Goal: Information Seeking & Learning: Learn about a topic

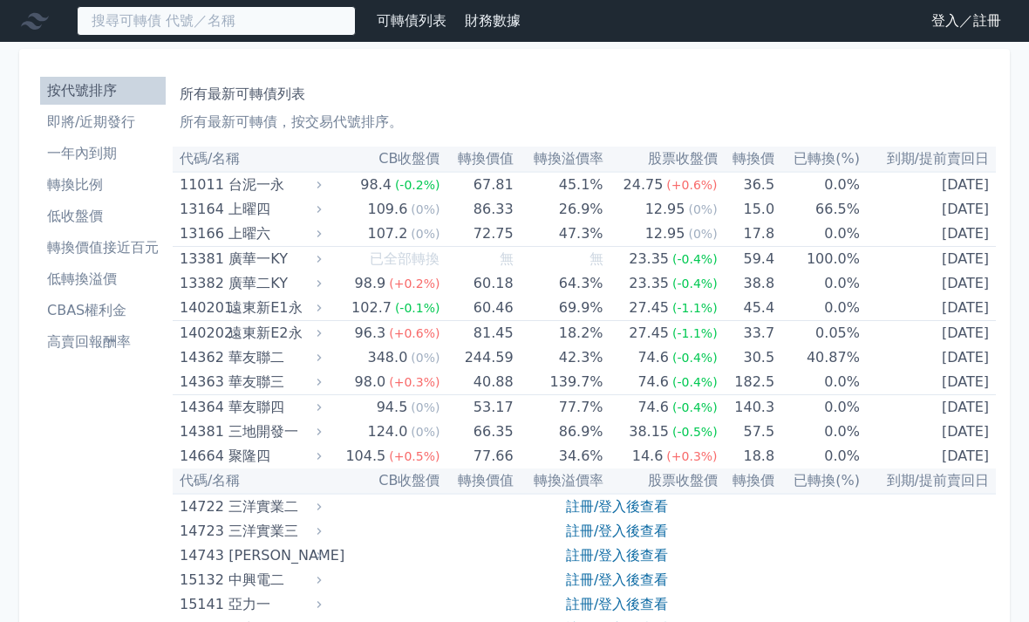
click at [262, 20] on input at bounding box center [216, 21] width 279 height 30
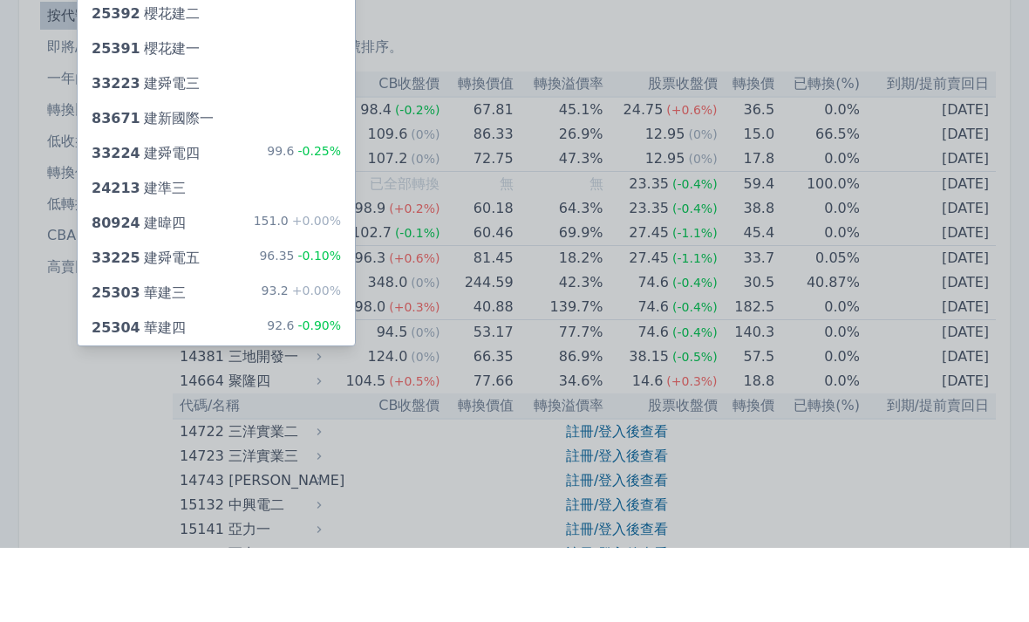
type input "建"
click at [283, 288] on div "151.0 +0.00%" at bounding box center [297, 298] width 87 height 21
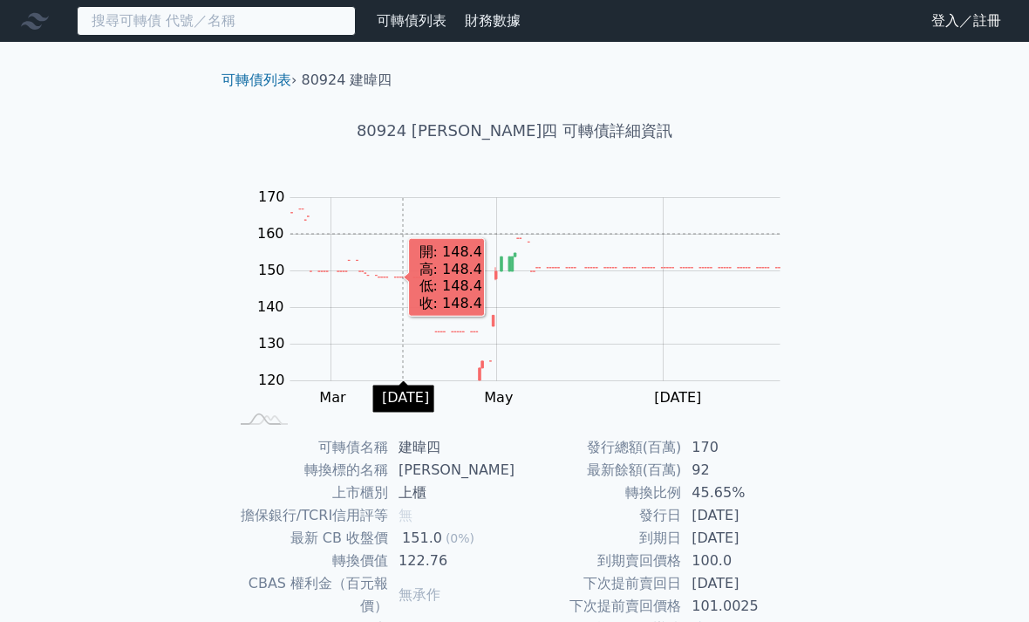
click at [256, 21] on input at bounding box center [216, 21] width 279 height 30
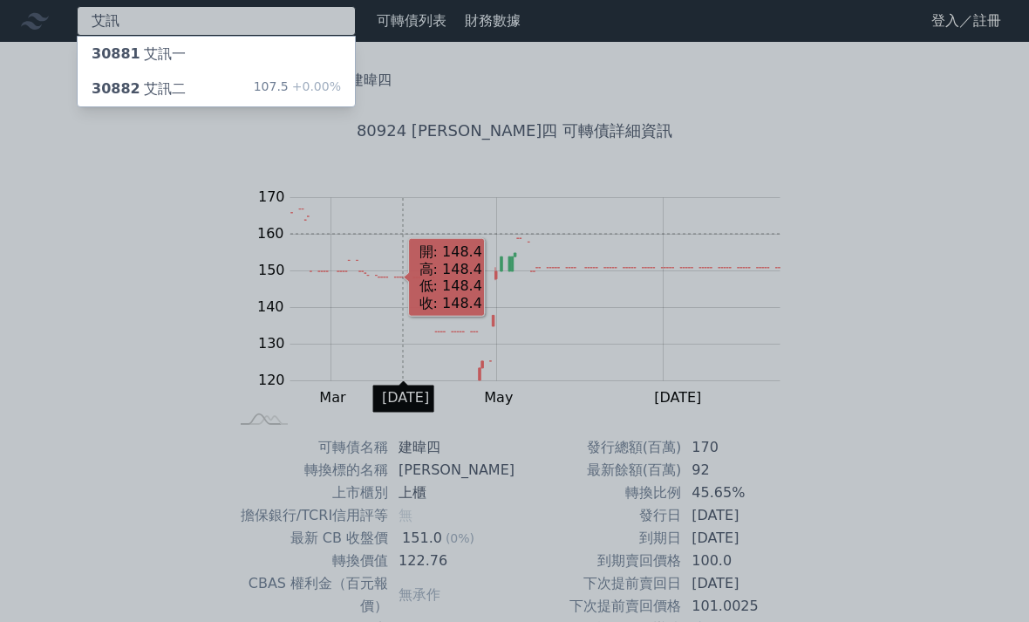
type input "艾訊"
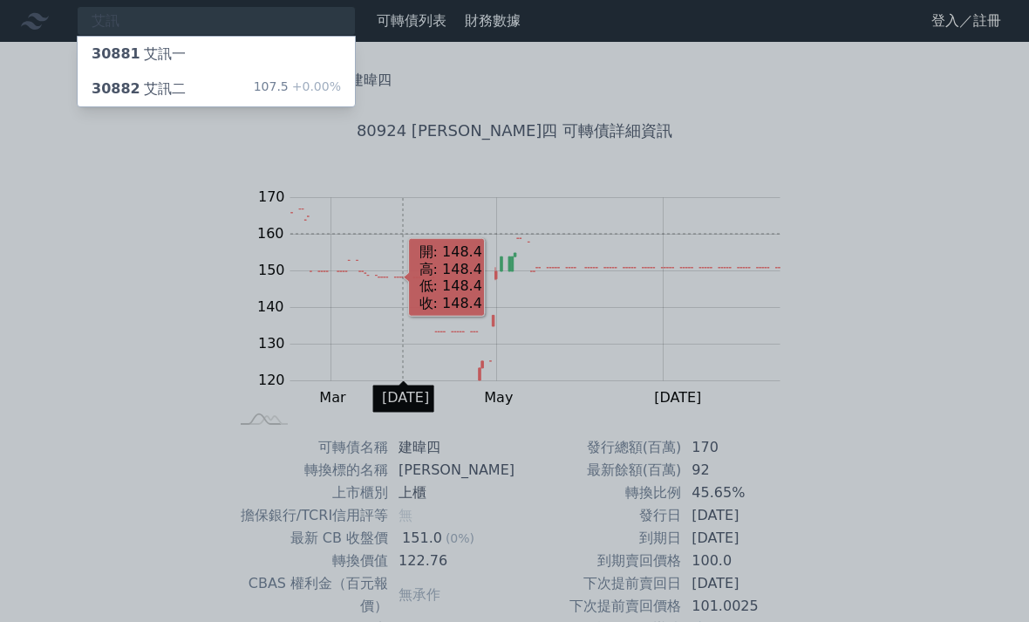
click at [291, 104] on div "30882 艾訊二 107.5 +0.00%" at bounding box center [216, 89] width 277 height 35
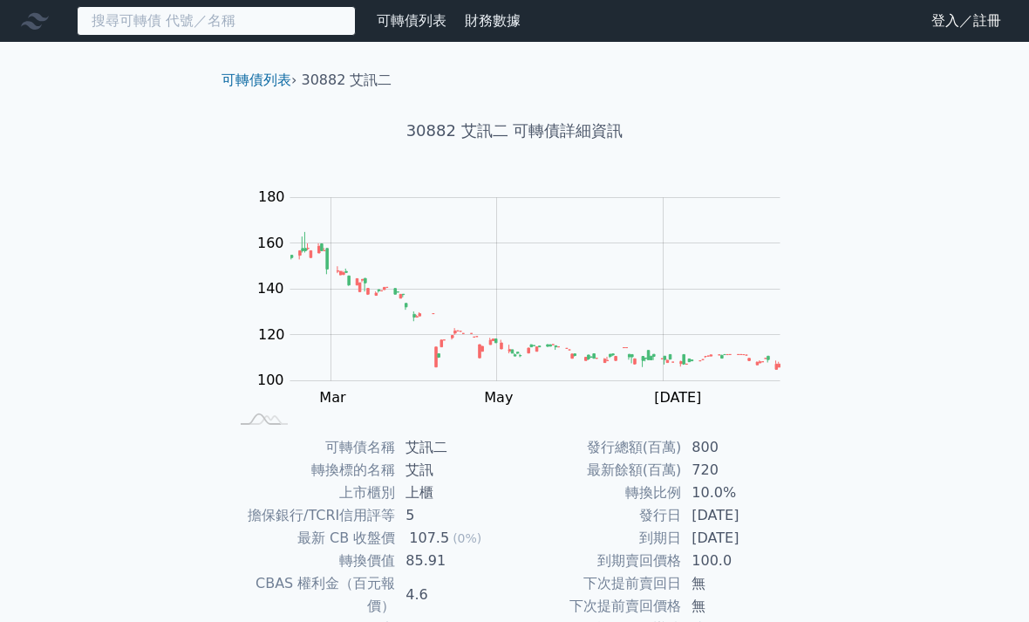
click at [266, 15] on input at bounding box center [216, 21] width 279 height 30
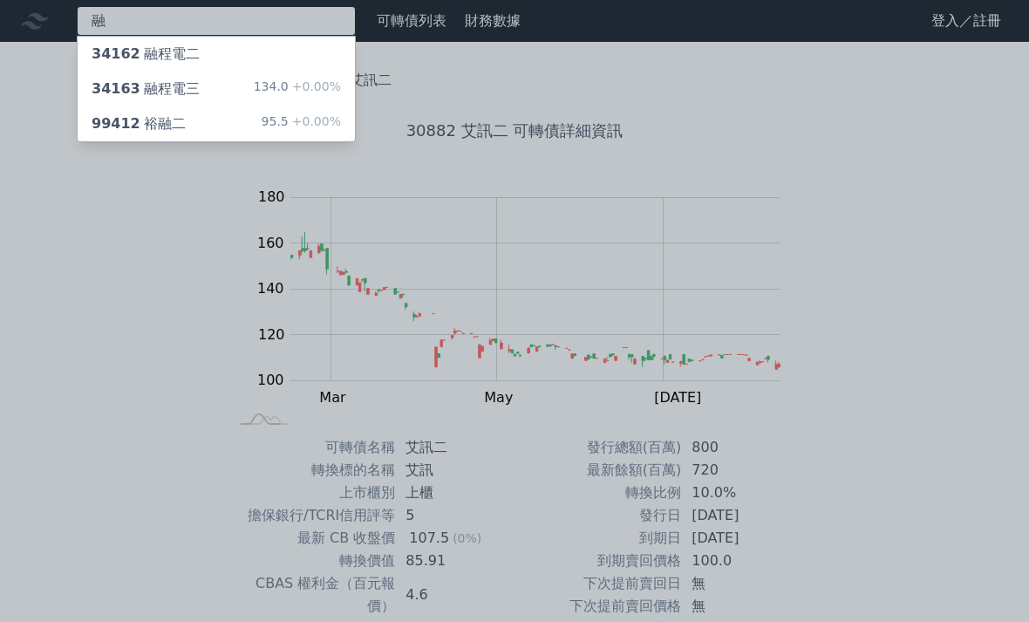
type input "融"
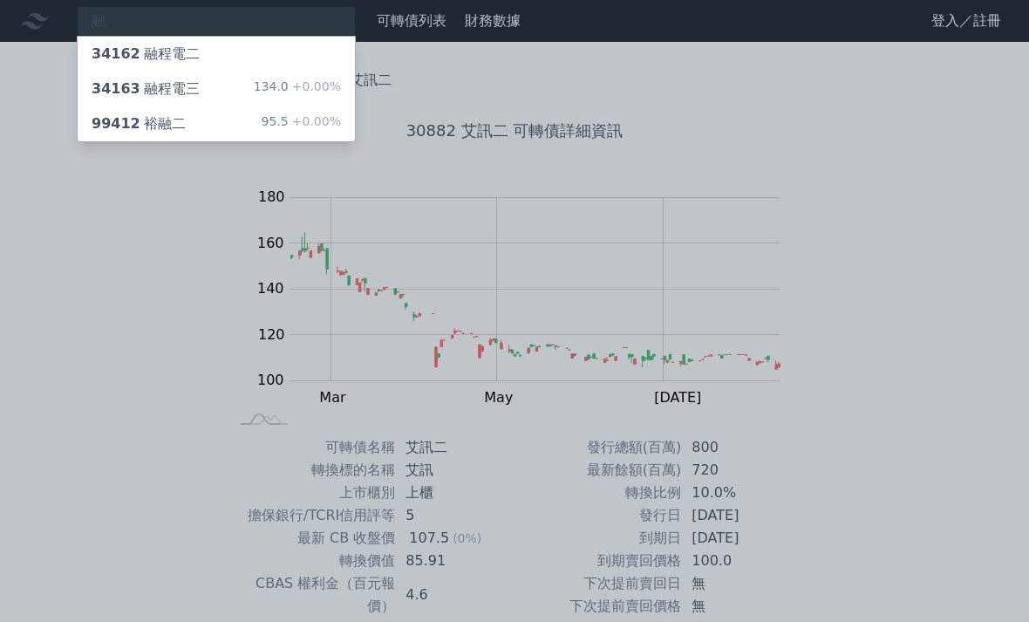
click at [324, 79] on span "+0.00%" at bounding box center [315, 86] width 52 height 14
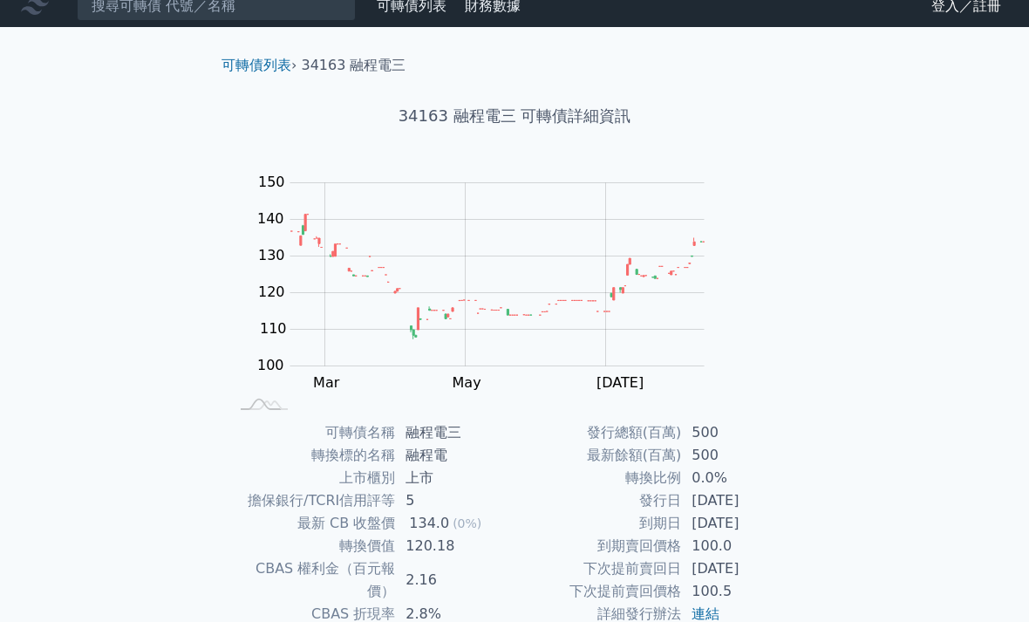
scroll to position [15, 0]
